Goal: Information Seeking & Learning: Learn about a topic

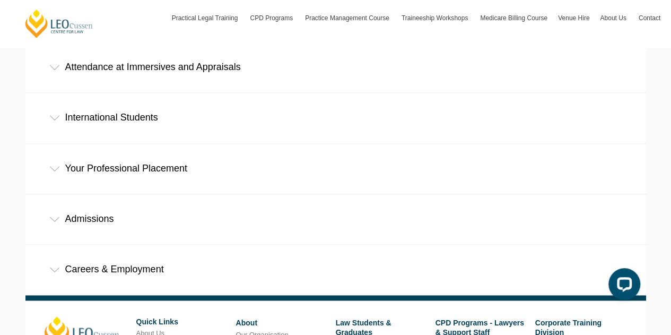
scroll to position [590, 0]
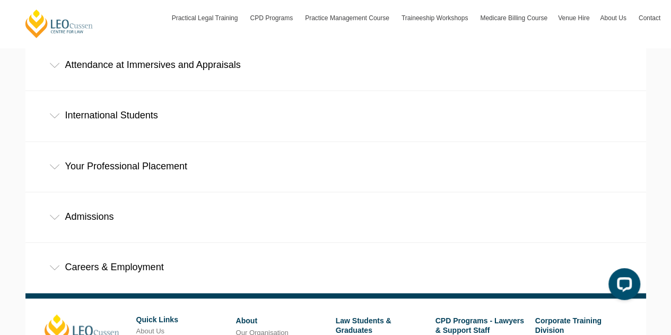
click at [245, 192] on div "Admissions" at bounding box center [335, 216] width 621 height 49
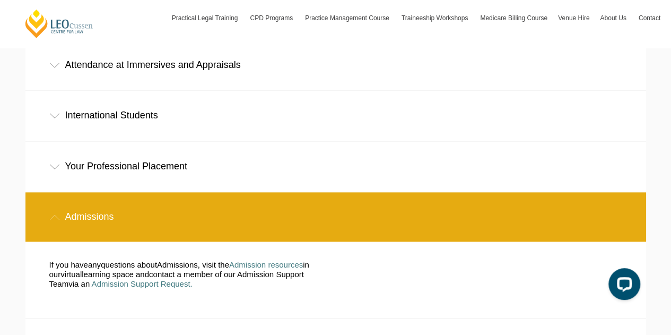
click at [245, 192] on div "Admissions" at bounding box center [335, 216] width 621 height 49
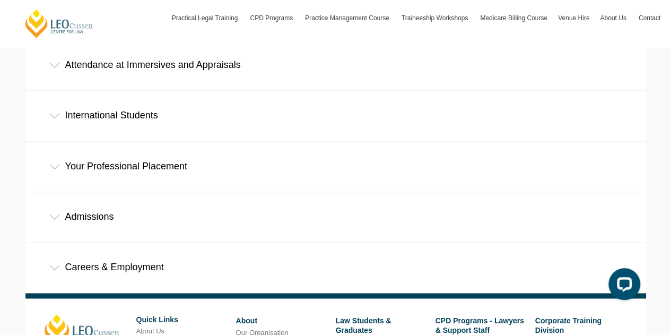
click at [202, 242] on div "Careers & Employment" at bounding box center [335, 266] width 621 height 49
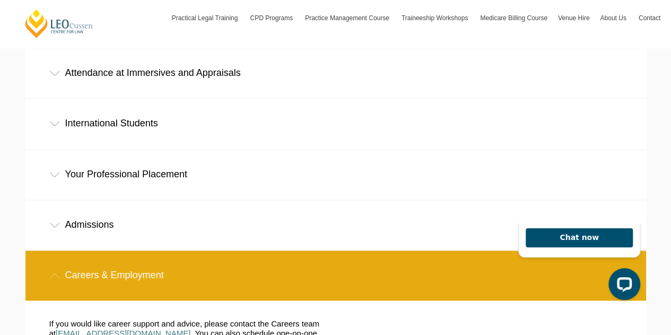
scroll to position [579, 0]
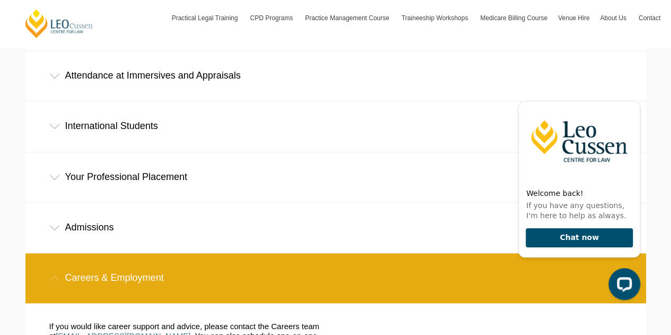
click at [172, 101] on div "International Students" at bounding box center [335, 125] width 621 height 49
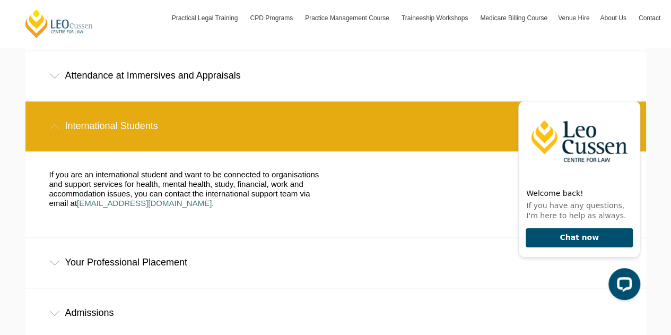
click at [172, 238] on div "Your Professional Placement" at bounding box center [335, 262] width 621 height 49
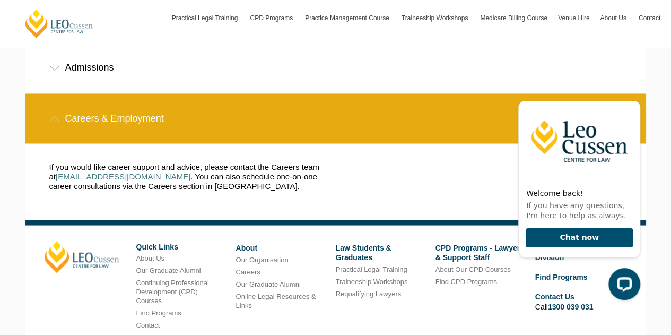
scroll to position [935, 0]
